Goal: Find specific page/section: Find specific page/section

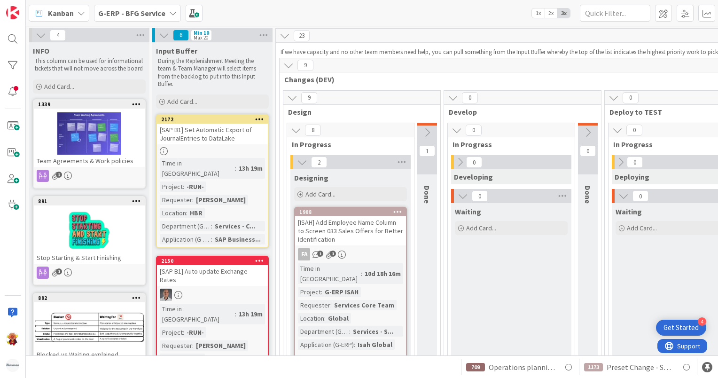
click at [146, 18] on span "G-ERP - BFG Service" at bounding box center [131, 13] width 67 height 11
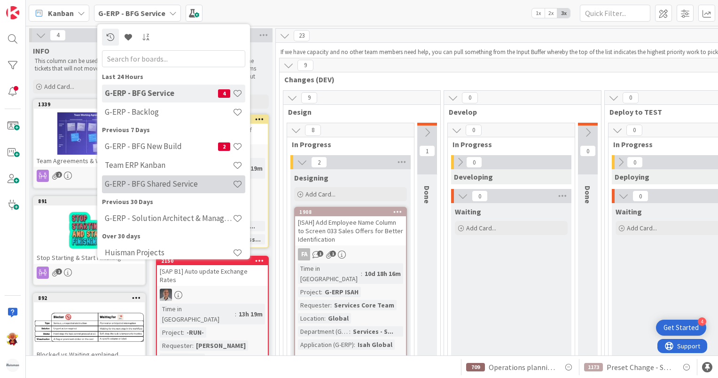
click at [180, 190] on div "G-ERP - BFG Shared Service" at bounding box center [173, 184] width 143 height 18
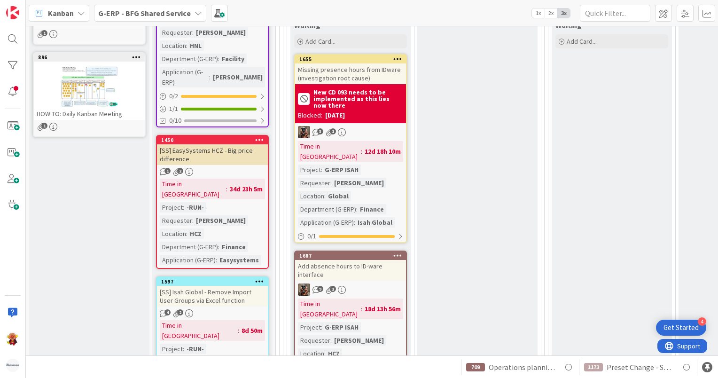
scroll to position [470, 0]
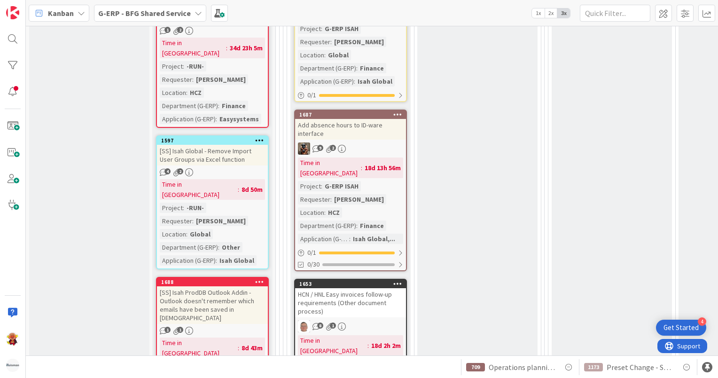
click at [252, 135] on div "1597 [SS] Isah Global - Remove Import User Groups via Excel function 4 2 Time i…" at bounding box center [212, 202] width 113 height 134
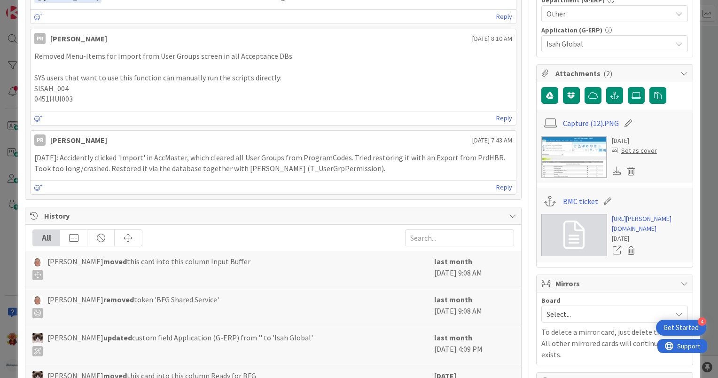
scroll to position [376, 0]
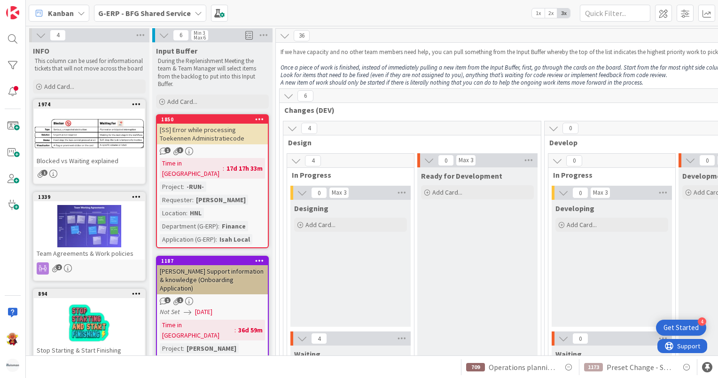
click at [158, 17] on b "G-ERP - BFG Shared Service" at bounding box center [144, 12] width 93 height 9
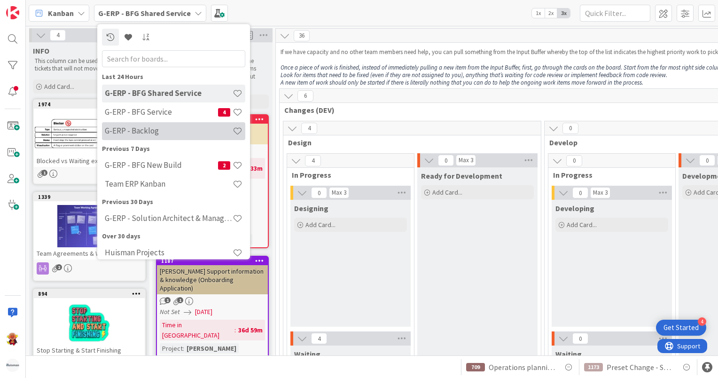
click at [157, 134] on h4 "G-ERP - Backlog" at bounding box center [169, 130] width 128 height 9
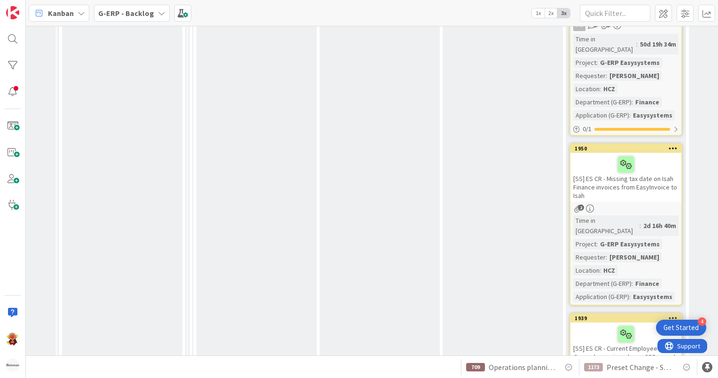
scroll to position [4226, 94]
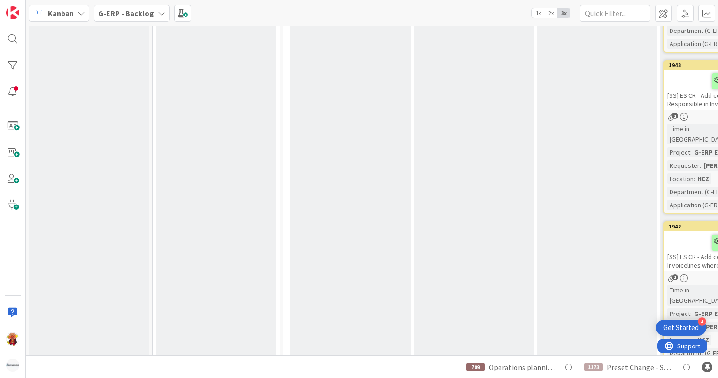
scroll to position [5071, 0]
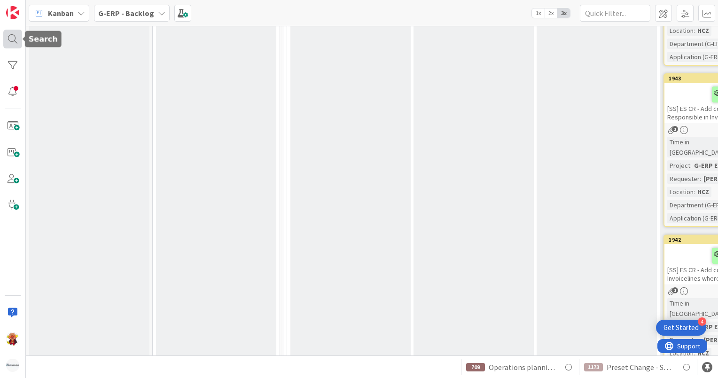
click at [9, 37] on div at bounding box center [12, 39] width 19 height 19
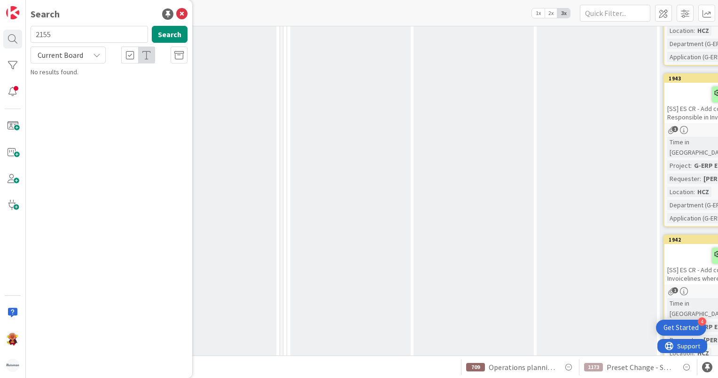
type input "2155"
click at [97, 73] on div "G-ERP - Backlog › To be prioritized" at bounding box center [116, 73] width 144 height 8
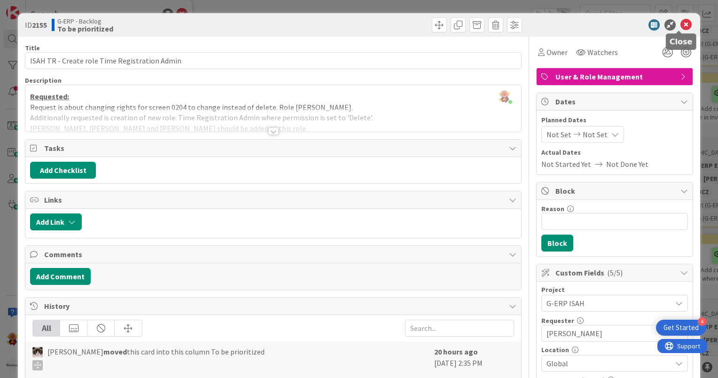
click at [680, 24] on icon at bounding box center [685, 24] width 11 height 11
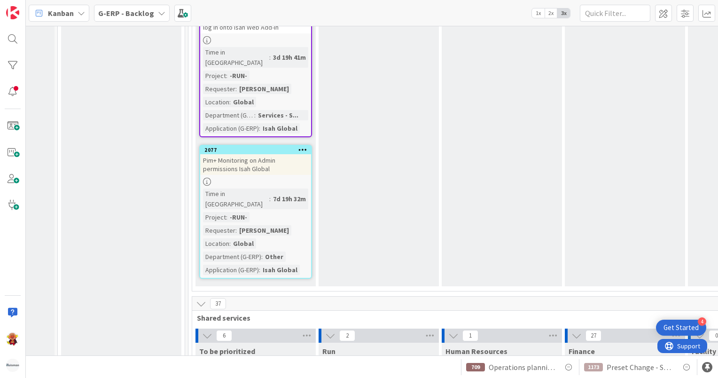
scroll to position [2630, 156]
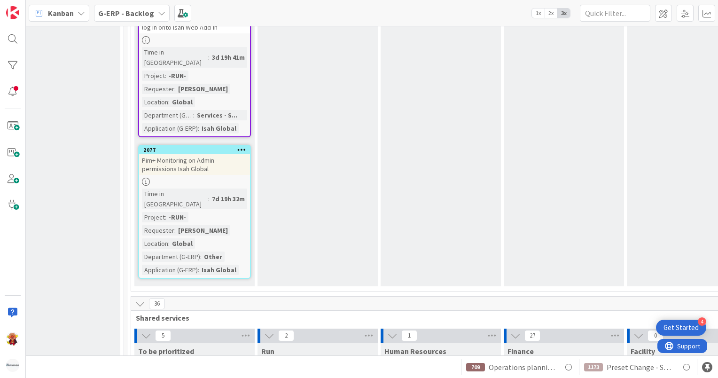
click at [118, 13] on b "G-ERP - Backlog" at bounding box center [126, 12] width 56 height 9
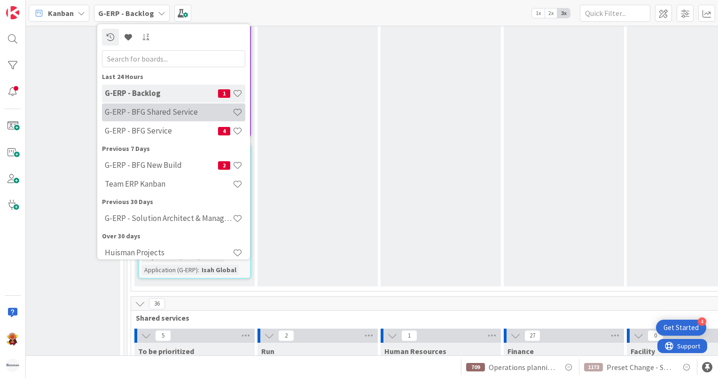
click at [158, 116] on h4 "G-ERP - BFG Shared Service" at bounding box center [169, 112] width 128 height 9
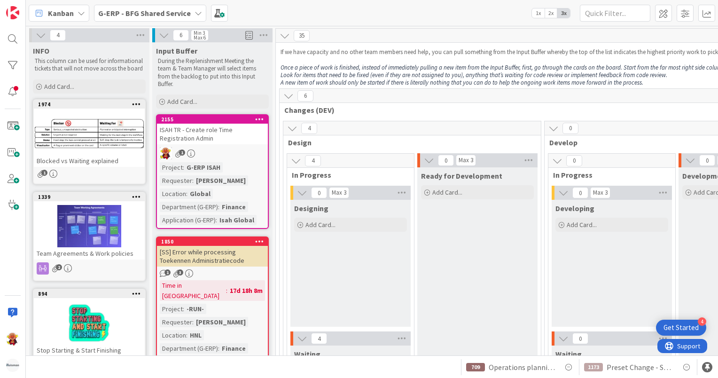
click at [238, 141] on div "ISAH TR - Create role Time Registration Admin" at bounding box center [212, 133] width 111 height 21
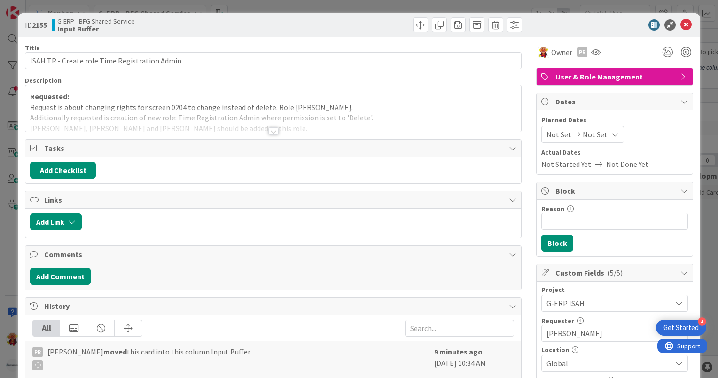
click at [268, 133] on div at bounding box center [273, 131] width 10 height 8
